Goal: Information Seeking & Learning: Learn about a topic

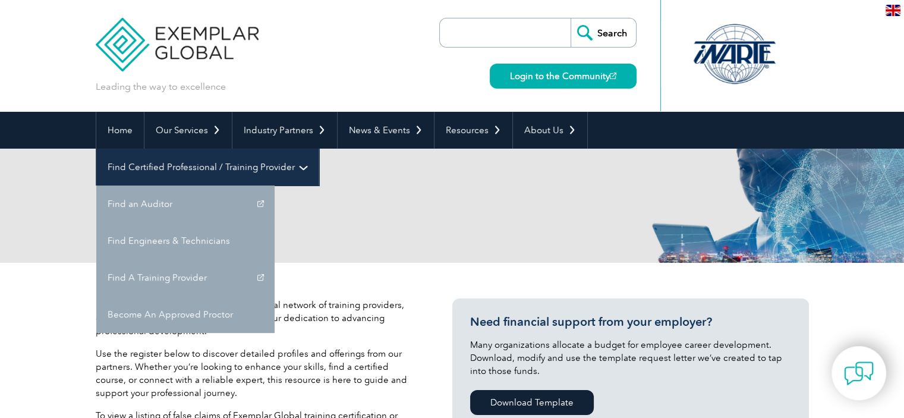
click at [319, 149] on link "Find Certified Professional / Training Provider" at bounding box center [207, 167] width 222 height 37
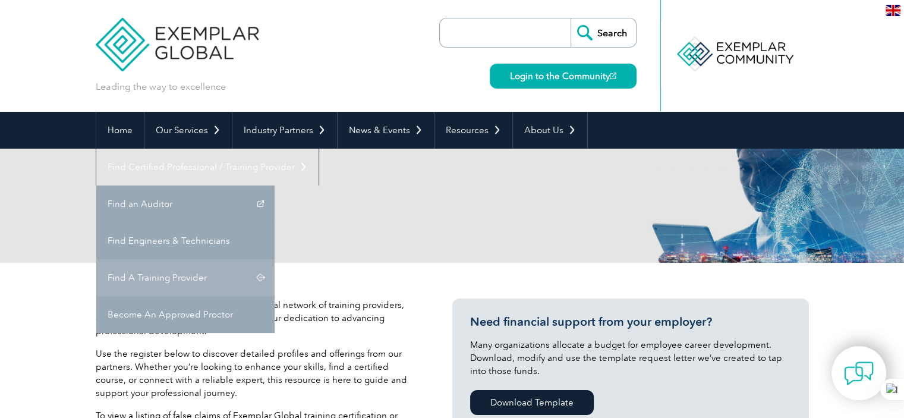
click at [275, 259] on link "Find A Training Provider" at bounding box center [185, 277] width 178 height 37
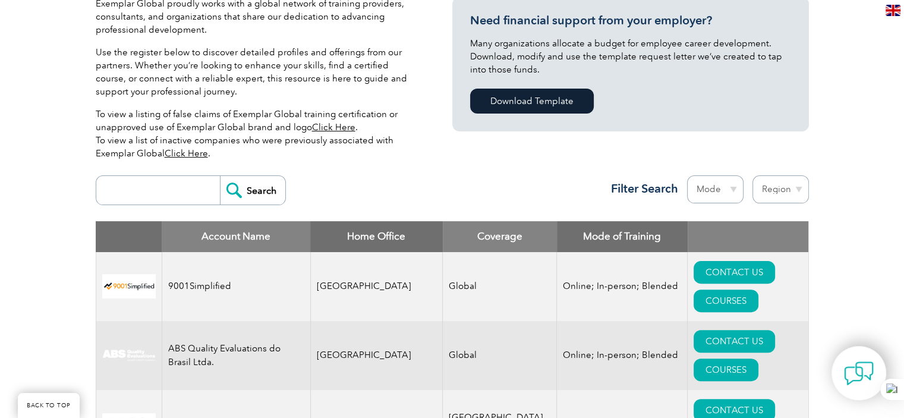
scroll to position [320, 0]
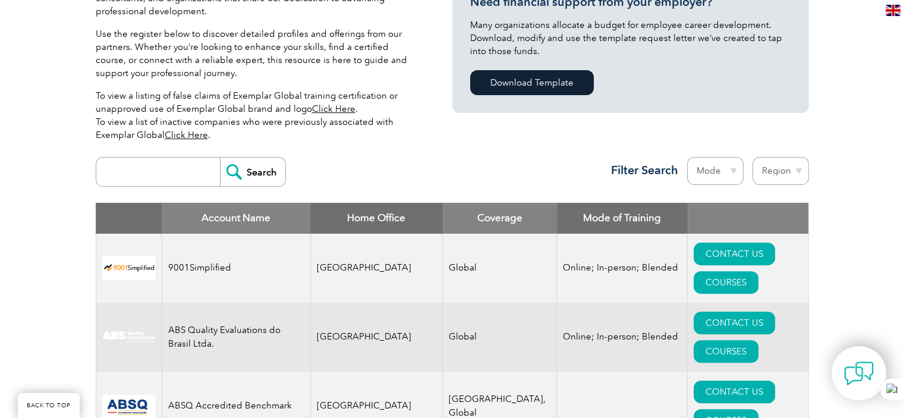
click at [184, 168] on input "search" at bounding box center [161, 172] width 118 height 29
type input "L"
click at [220, 158] on input "Search" at bounding box center [252, 172] width 65 height 29
click at [153, 173] on input "SQC" at bounding box center [161, 172] width 118 height 29
type input "S"
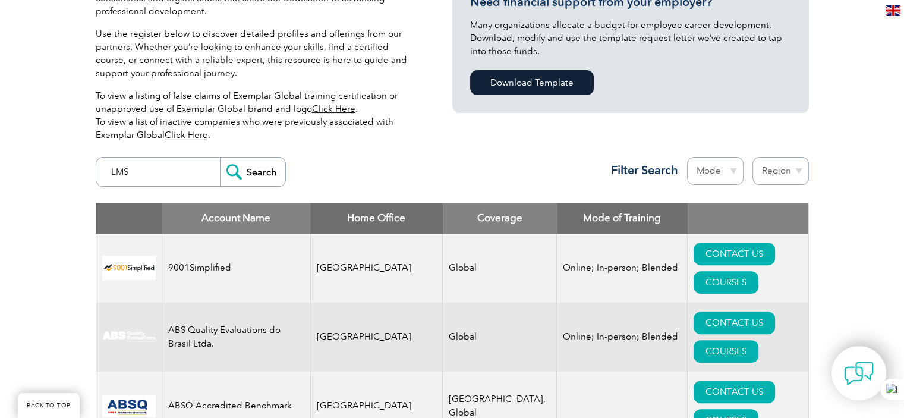
type input "LMS"
click at [220, 158] on input "Search" at bounding box center [252, 172] width 65 height 29
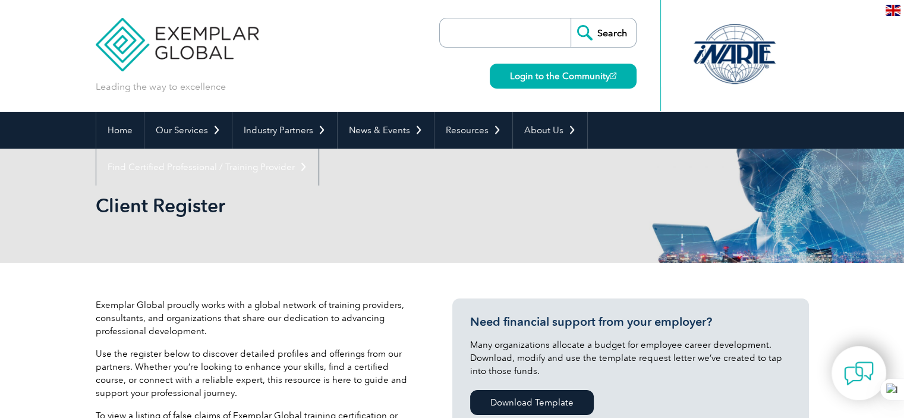
click at [253, 168] on div "Client Register" at bounding box center [452, 206] width 713 height 114
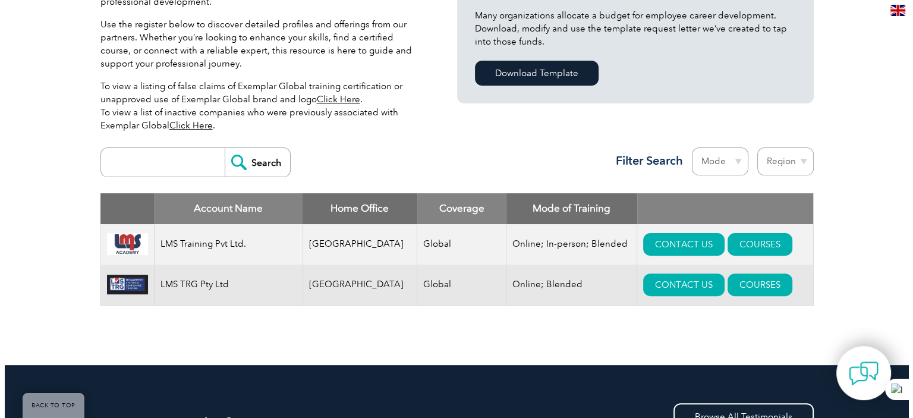
scroll to position [335, 0]
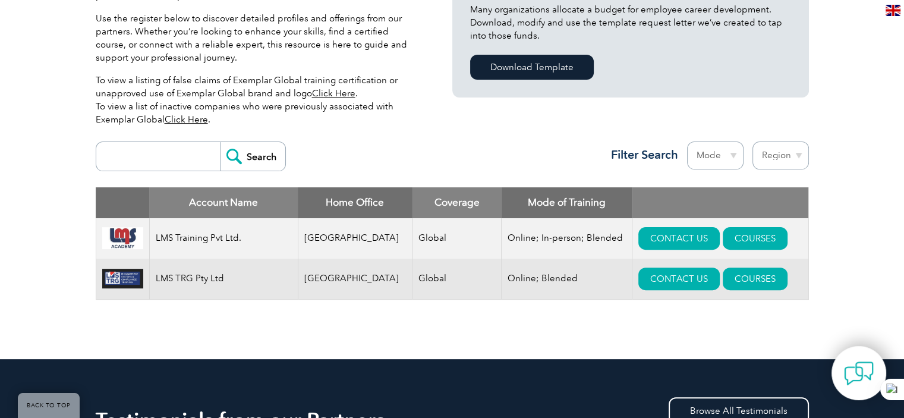
click at [546, 250] on td "Online; In-person; Blended" at bounding box center [567, 238] width 131 height 40
click at [724, 240] on link "COURSES" at bounding box center [755, 238] width 65 height 23
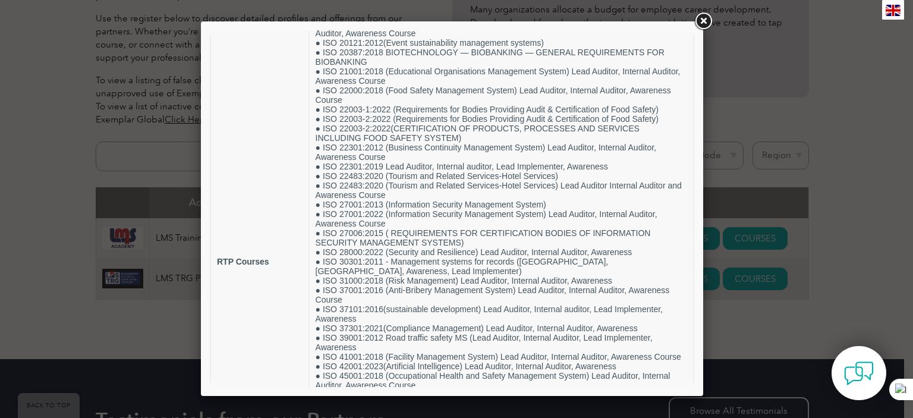
scroll to position [276, 0]
drag, startPoint x: 703, startPoint y: 202, endPoint x: 706, endPoint y: 211, distance: 10.0
click at [706, 211] on div at bounding box center [456, 209] width 913 height 418
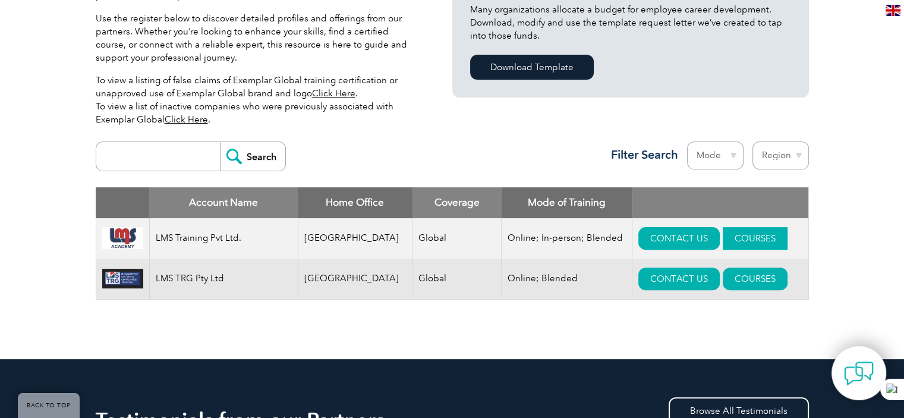
click at [735, 236] on link "COURSES" at bounding box center [755, 238] width 65 height 23
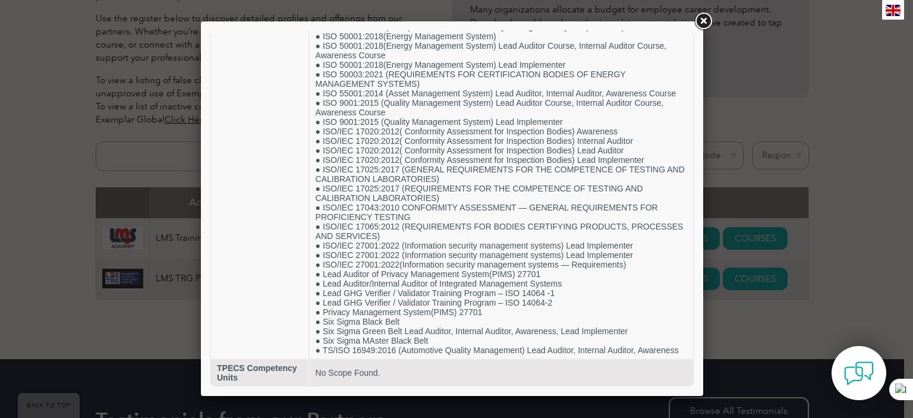
scroll to position [699, 0]
drag, startPoint x: 692, startPoint y: 127, endPoint x: 913, endPoint y: 396, distance: 348.1
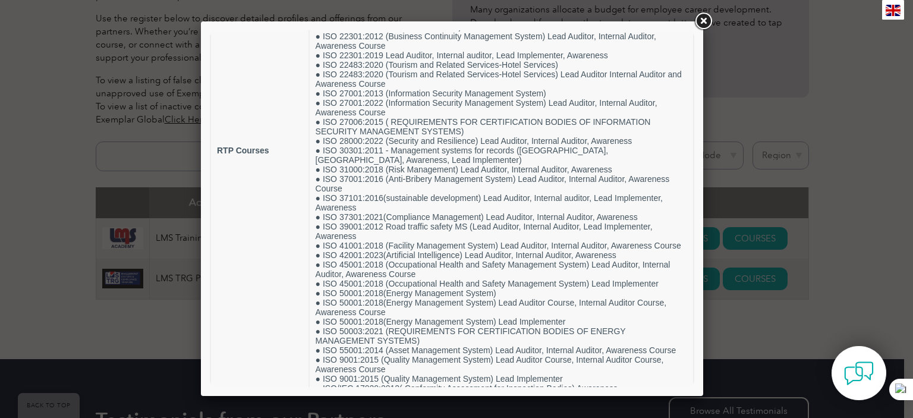
scroll to position [388, 0]
